Goal: Task Accomplishment & Management: Use online tool/utility

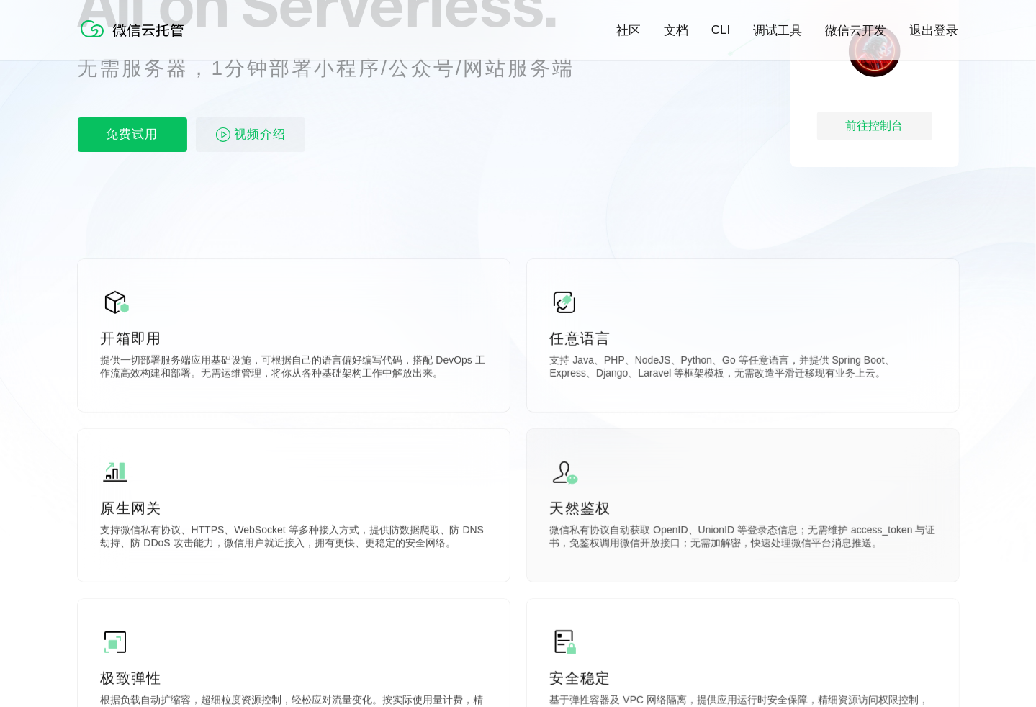
scroll to position [504, 0]
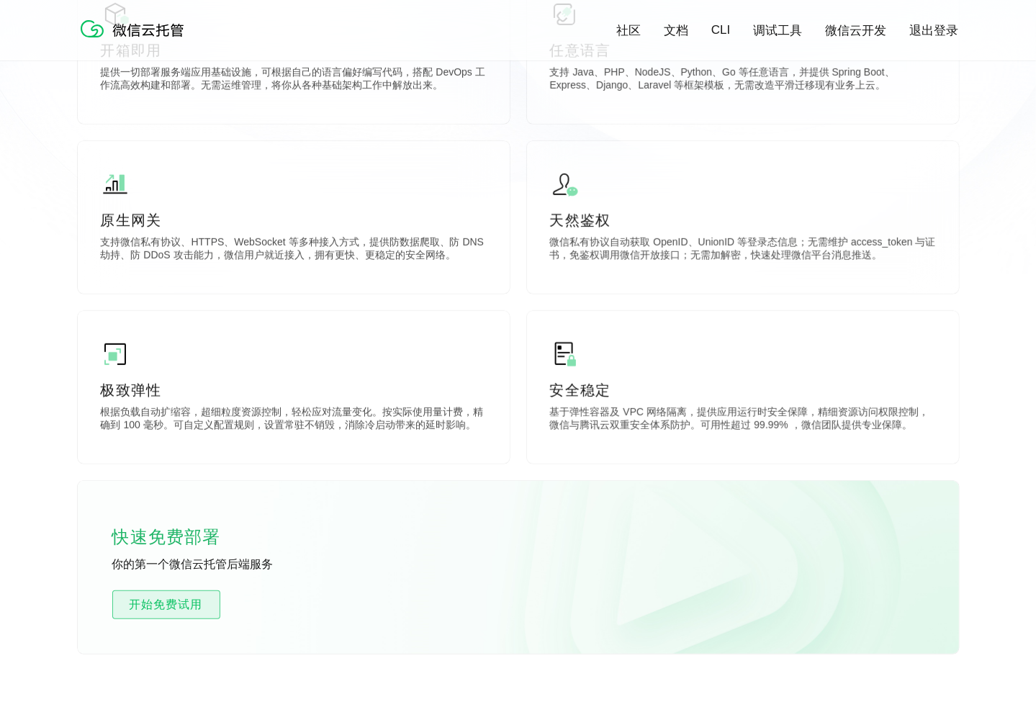
click at [133, 592] on link "开始免费试用" at bounding box center [166, 604] width 108 height 29
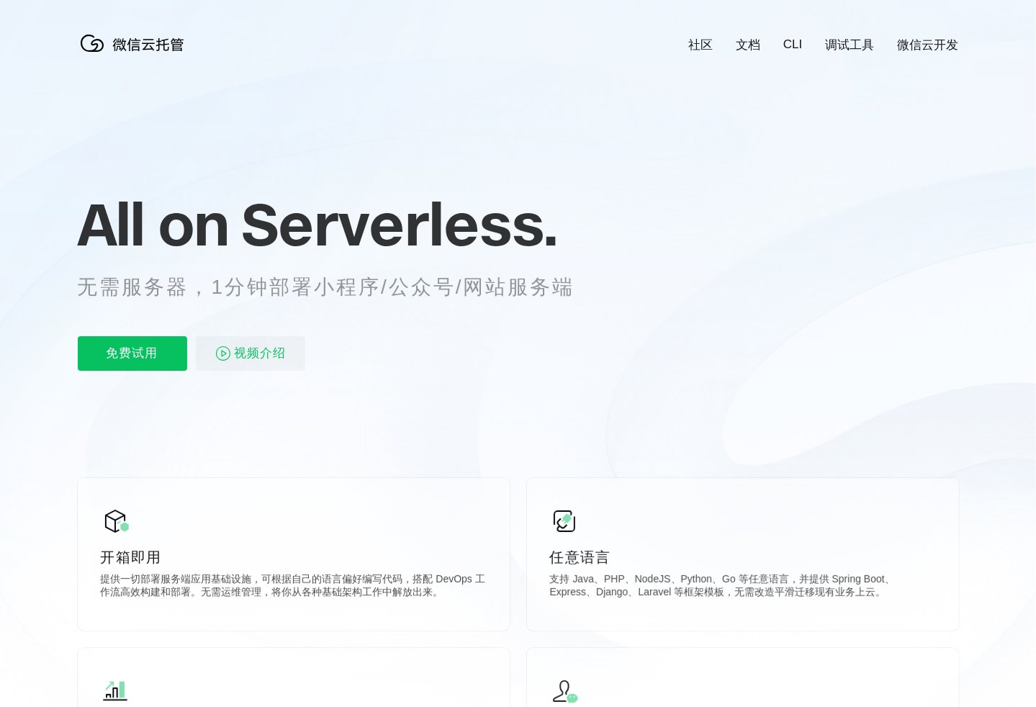
scroll to position [0, 2560]
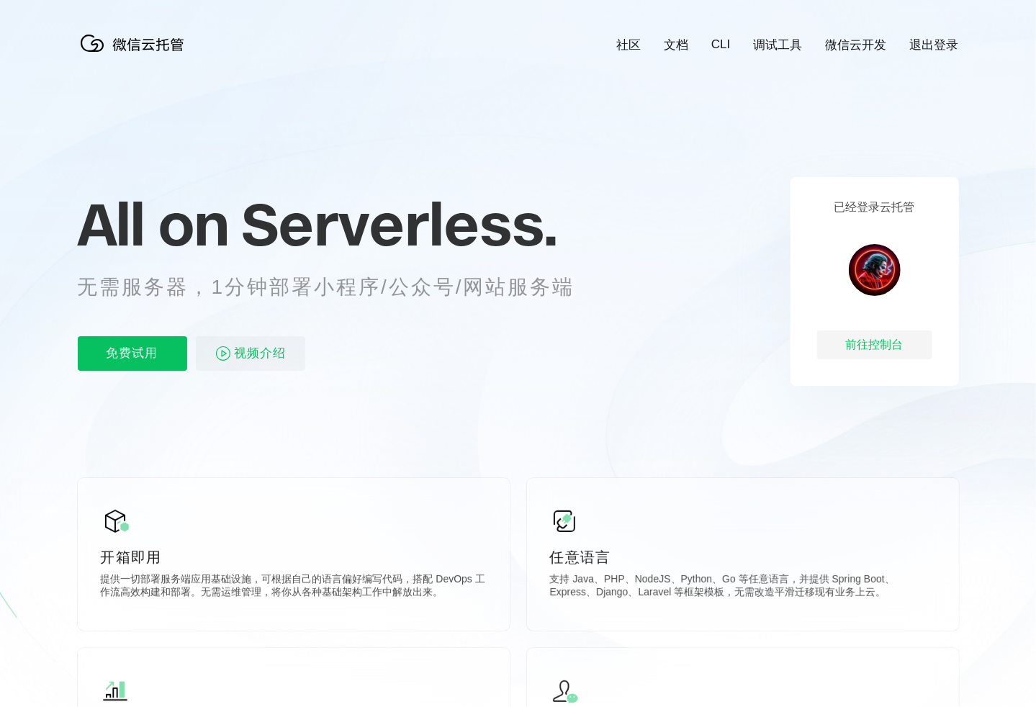
click at [869, 322] on div "已经登录云托管 前往控制台" at bounding box center [874, 281] width 168 height 209
click at [869, 332] on div "已经登录云托管 前往控制台" at bounding box center [874, 281] width 168 height 209
click at [909, 215] on p "已经登录云托管" at bounding box center [874, 207] width 81 height 15
click at [895, 341] on div "前往控制台" at bounding box center [874, 344] width 115 height 29
